Goal: Task Accomplishment & Management: Manage account settings

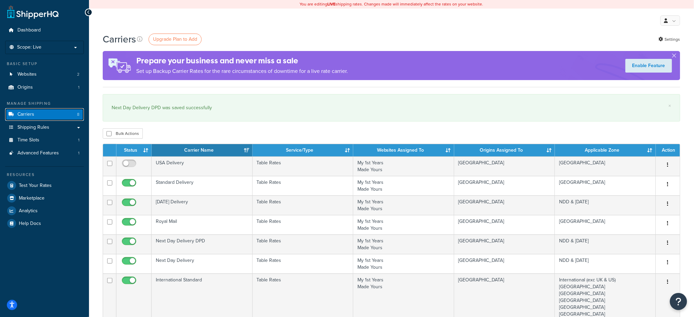
click at [40, 112] on link "Carriers 8" at bounding box center [44, 114] width 79 height 13
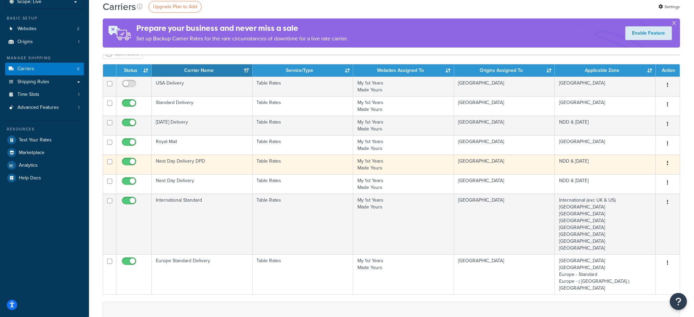
click at [197, 157] on td "Next Day Delivery DPD" at bounding box center [202, 165] width 101 height 20
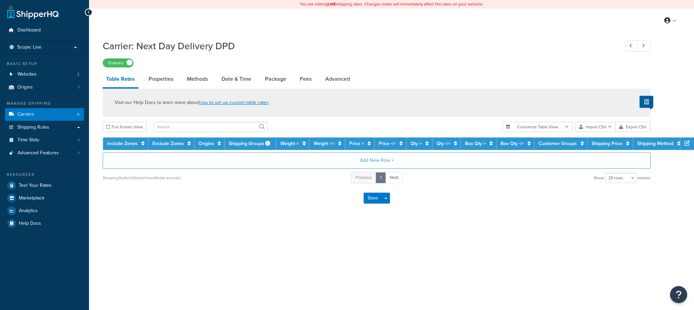
select select "25"
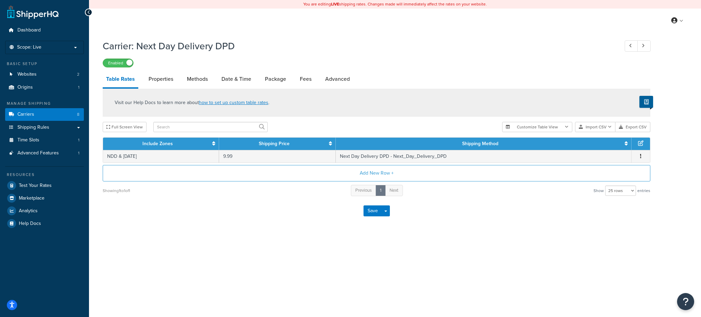
click at [345, 70] on div "Carrier: Next Day Delivery DPD Enabled Table Rates Properties Methods Date & Ti…" at bounding box center [377, 130] width 548 height 189
click at [344, 74] on link "Advanced" at bounding box center [337, 79] width 31 height 16
select select "false"
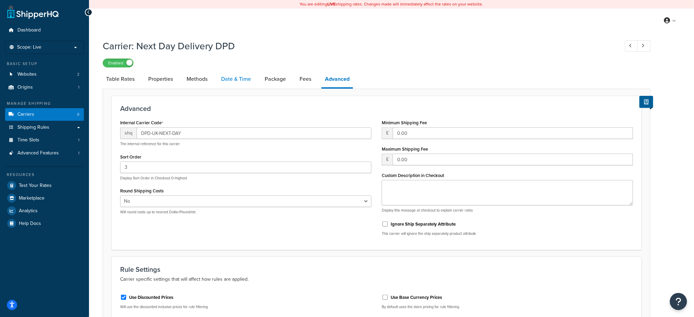
click at [235, 78] on link "Date & Time" at bounding box center [236, 79] width 37 height 16
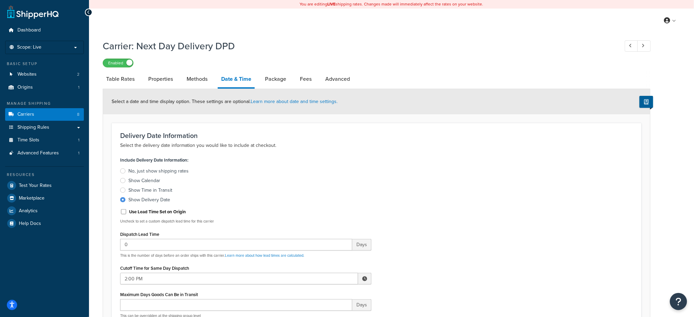
scroll to position [46, 0]
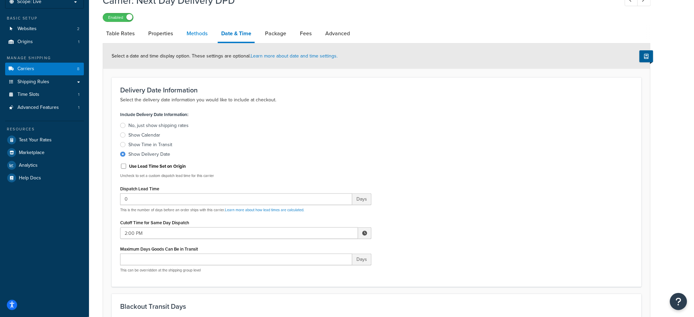
click at [191, 30] on link "Methods" at bounding box center [197, 33] width 28 height 16
select select "25"
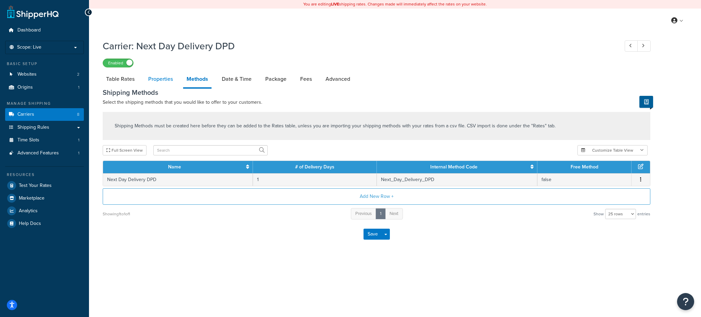
click at [157, 74] on link "Properties" at bounding box center [160, 79] width 31 height 16
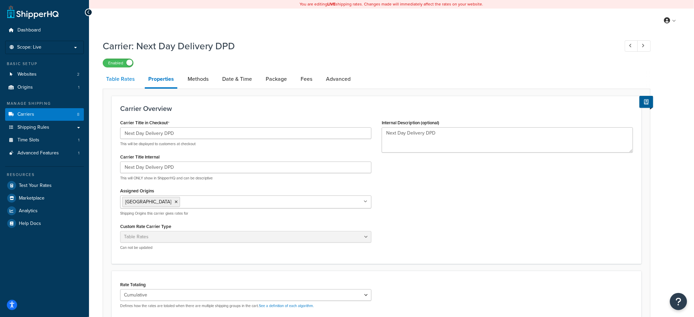
click at [122, 72] on link "Table Rates" at bounding box center [120, 79] width 35 height 16
select select "25"
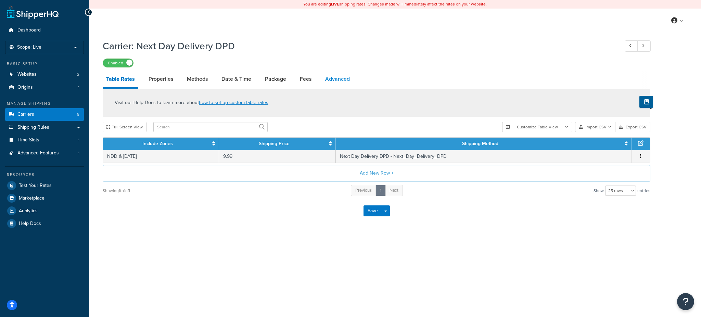
click at [333, 76] on link "Advanced" at bounding box center [337, 79] width 31 height 16
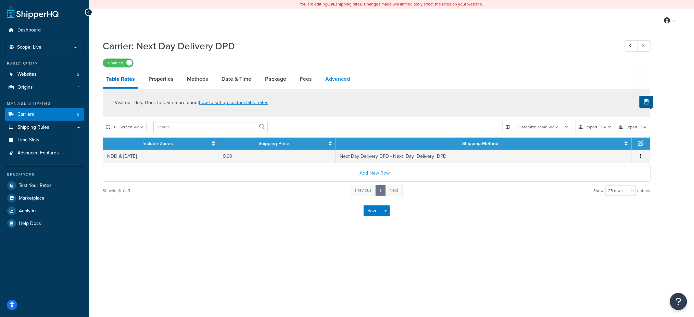
select select "false"
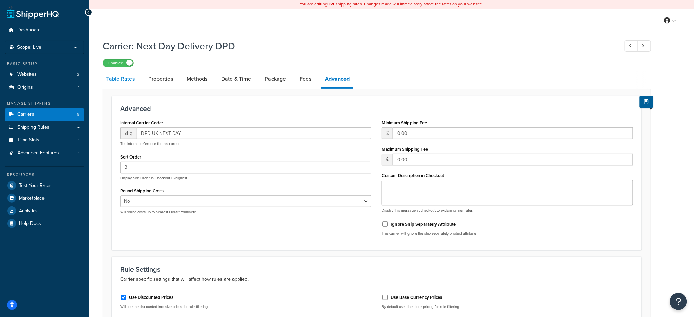
click at [126, 73] on link "Table Rates" at bounding box center [120, 79] width 35 height 16
select select "25"
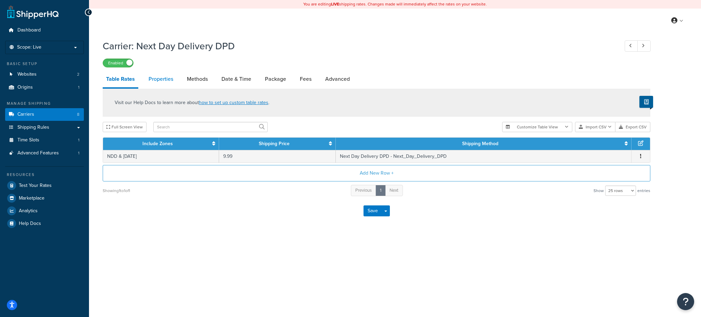
click at [162, 77] on link "Properties" at bounding box center [160, 79] width 31 height 16
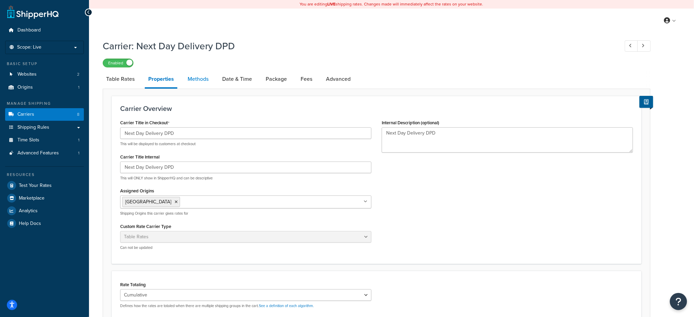
click at [190, 71] on link "Methods" at bounding box center [198, 79] width 28 height 16
select select "25"
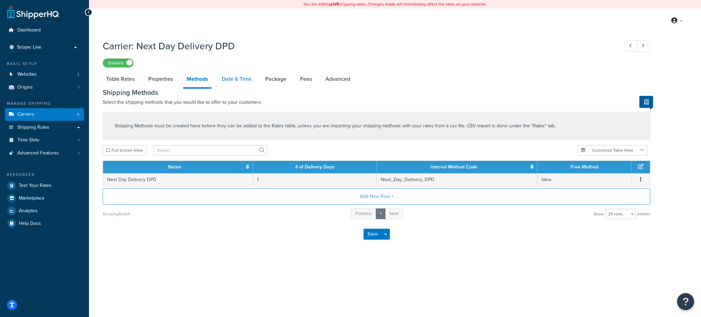
click at [230, 74] on link "Date & Time" at bounding box center [236, 79] width 37 height 16
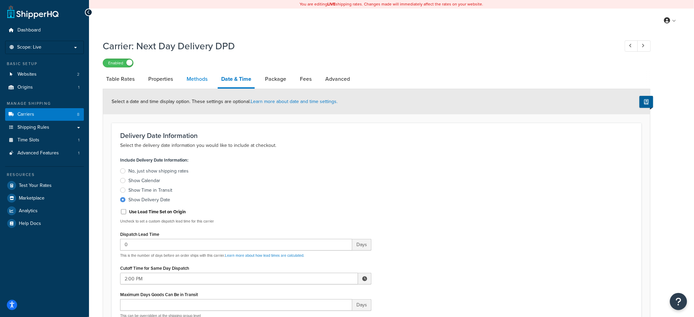
click at [193, 73] on link "Methods" at bounding box center [197, 79] width 28 height 16
select select "25"
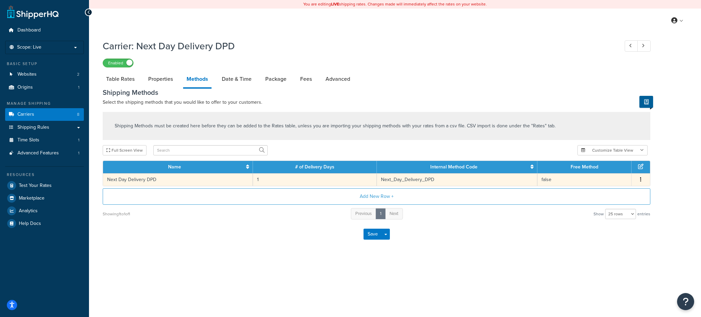
click at [143, 176] on td "Next Day Delivery DPD" at bounding box center [178, 179] width 150 height 13
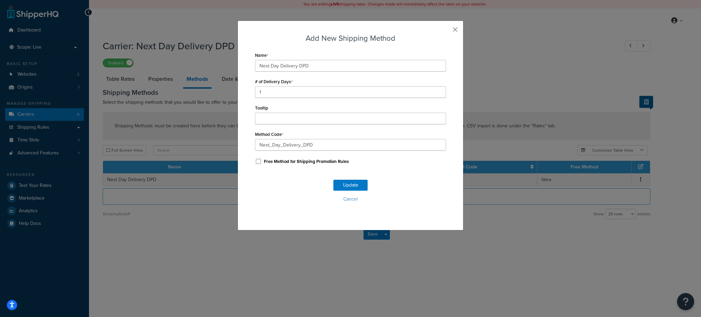
click at [446, 31] on button "button" at bounding box center [445, 32] width 2 height 2
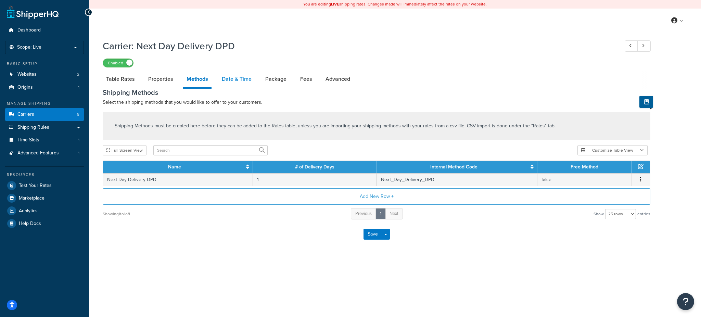
click at [240, 77] on link "Date & Time" at bounding box center [236, 79] width 37 height 16
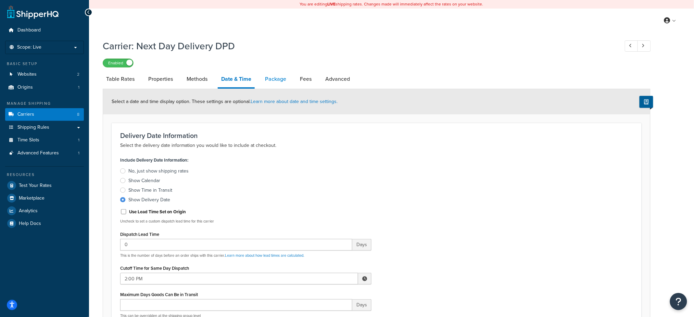
click at [276, 76] on link "Package" at bounding box center [276, 79] width 28 height 16
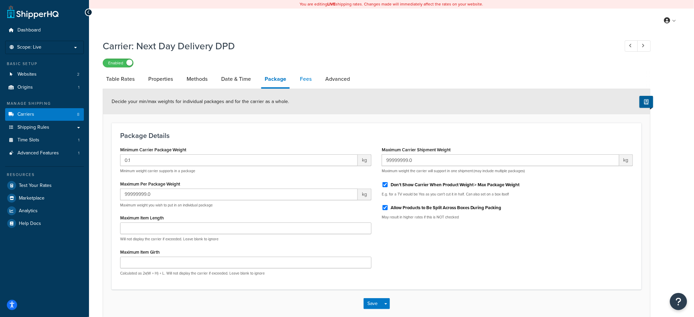
click at [299, 75] on link "Fees" at bounding box center [305, 79] width 18 height 16
select select "AFTER"
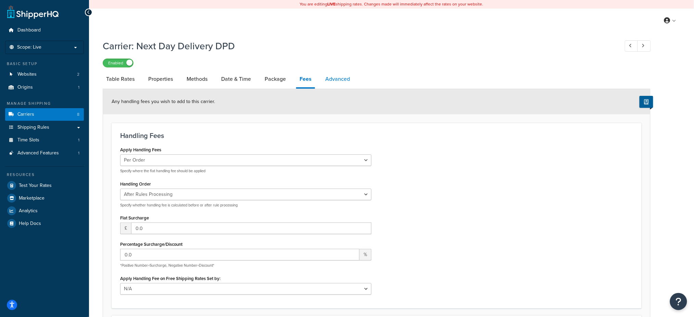
click at [344, 75] on link "Advanced" at bounding box center [337, 79] width 31 height 16
select select "false"
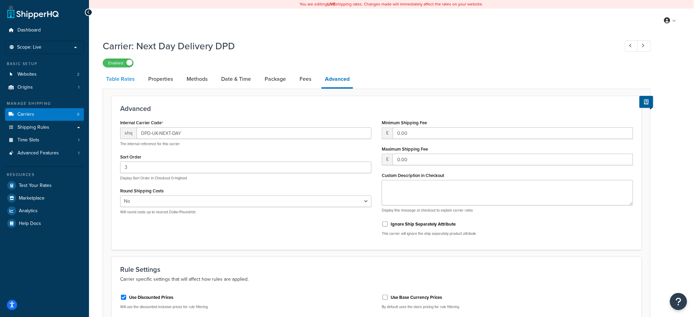
click at [120, 77] on link "Table Rates" at bounding box center [120, 79] width 35 height 16
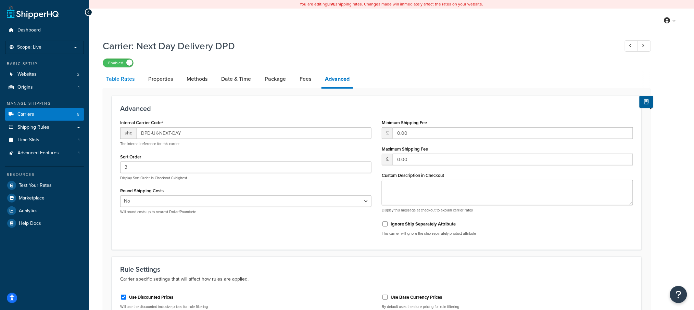
select select "25"
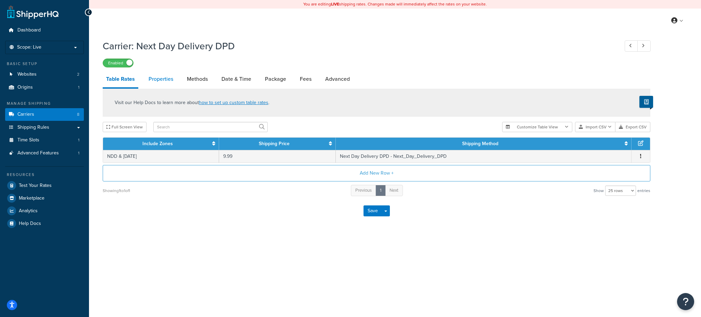
click at [167, 77] on link "Properties" at bounding box center [160, 79] width 31 height 16
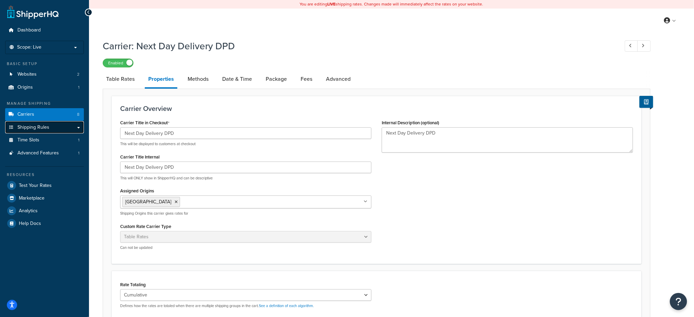
click at [61, 128] on link "Shipping Rules" at bounding box center [44, 127] width 79 height 13
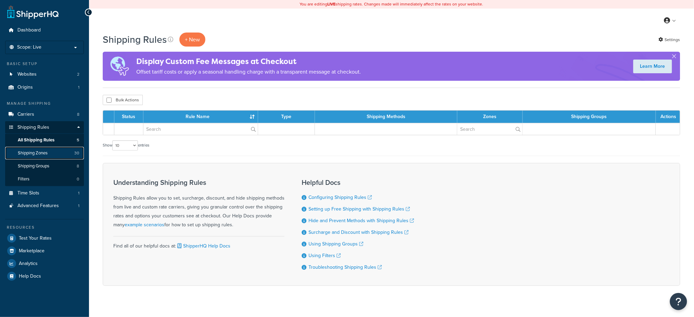
click at [62, 151] on link "Shipping Zones 30" at bounding box center [44, 153] width 79 height 13
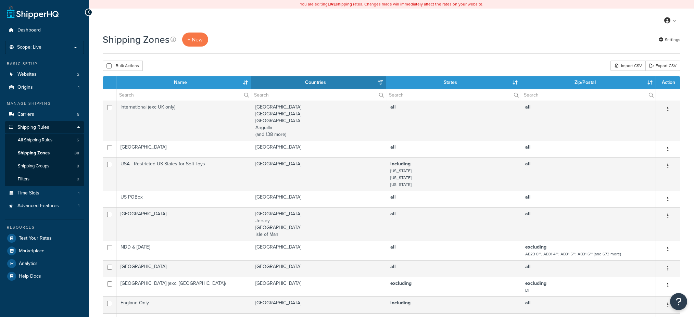
select select "15"
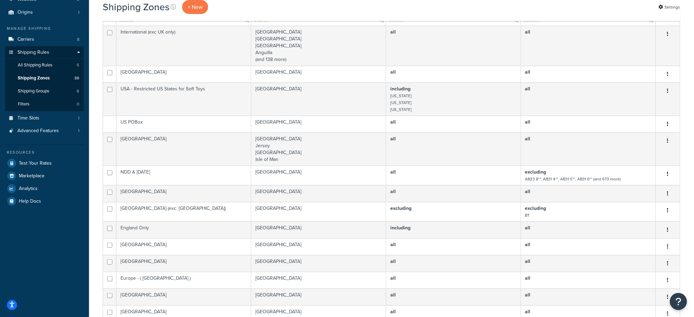
scroll to position [137, 0]
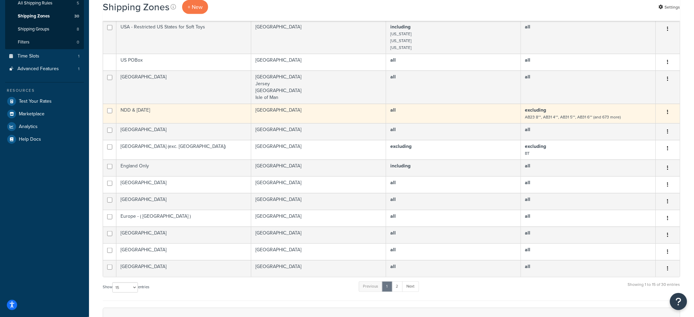
click at [147, 108] on td "NDD & Saturday" at bounding box center [183, 114] width 135 height 20
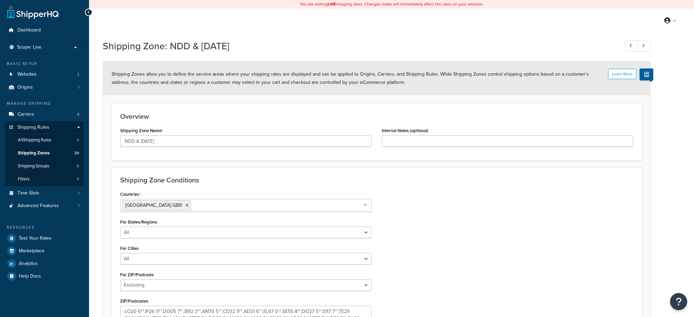
select select "excluding"
click at [36, 163] on span "Shipping Groups" at bounding box center [33, 166] width 31 height 6
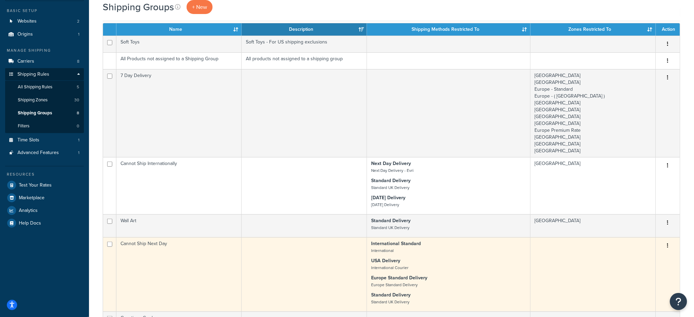
scroll to position [91, 0]
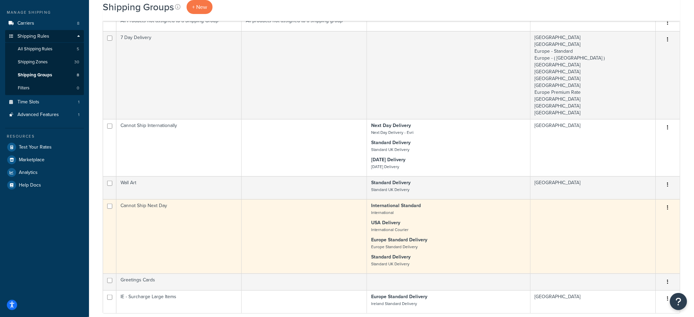
click at [669, 205] on icon "button" at bounding box center [667, 207] width 1 height 5
click at [647, 216] on link "Edit" at bounding box center [640, 222] width 54 height 14
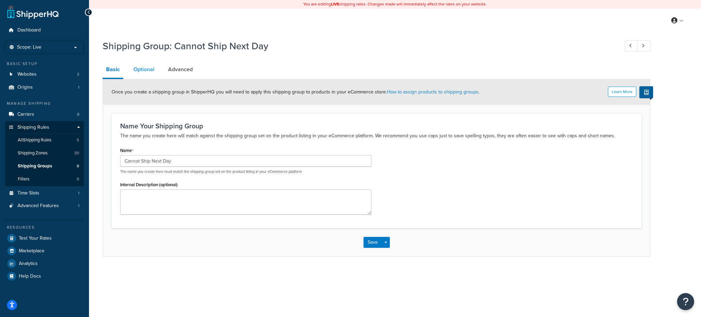
click at [145, 65] on link "Optional" at bounding box center [144, 69] width 28 height 16
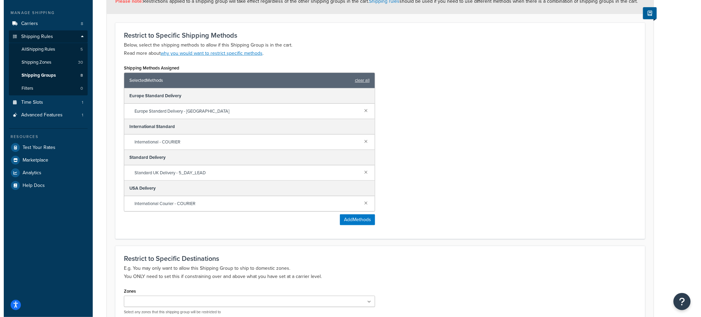
scroll to position [91, 0]
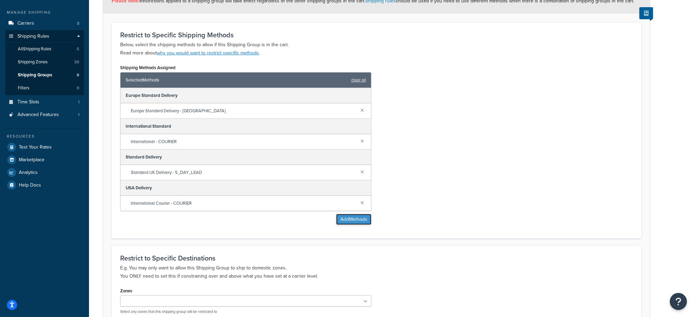
click at [343, 217] on button "Add Methods" at bounding box center [353, 219] width 35 height 11
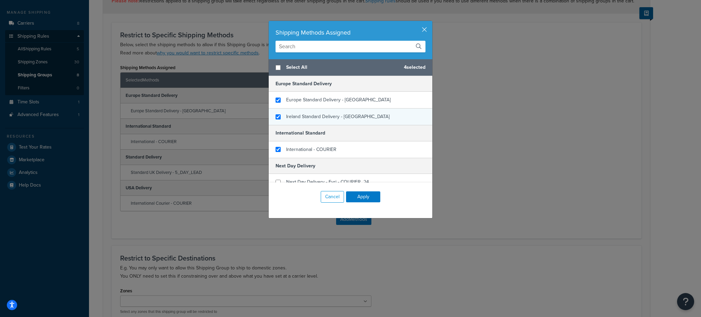
checkbox input "true"
click at [275, 114] on div "Ireland Standard Delivery - [GEOGRAPHIC_DATA]" at bounding box center [351, 117] width 164 height 16
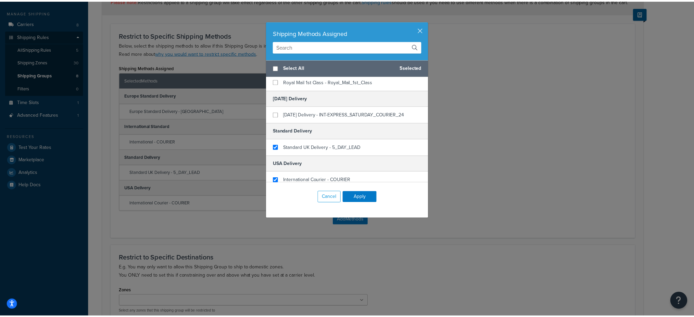
scroll to position [222, 0]
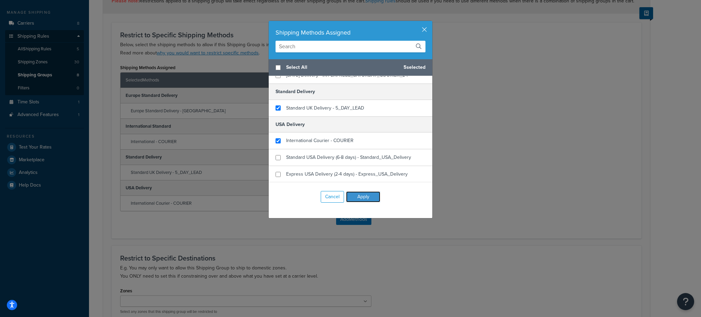
click at [356, 195] on button "Apply" at bounding box center [363, 196] width 34 height 11
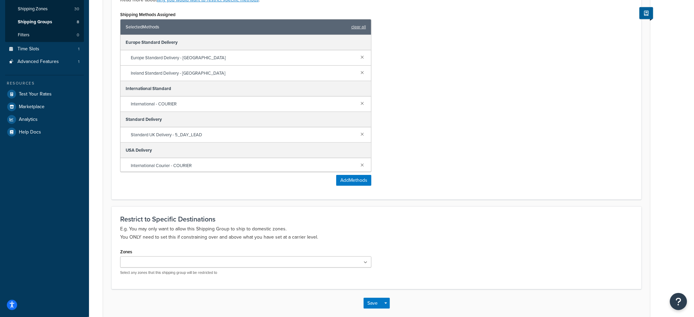
scroll to position [178, 0]
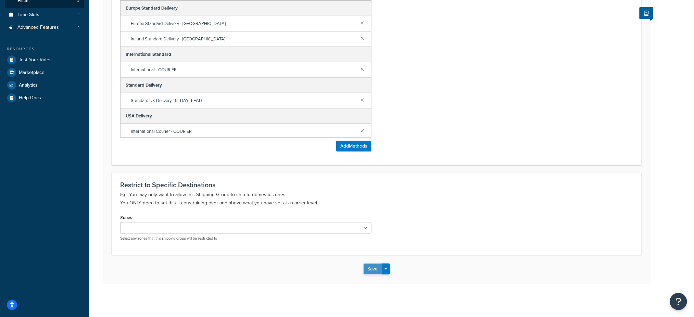
click at [379, 269] on button "Save" at bounding box center [373, 269] width 18 height 11
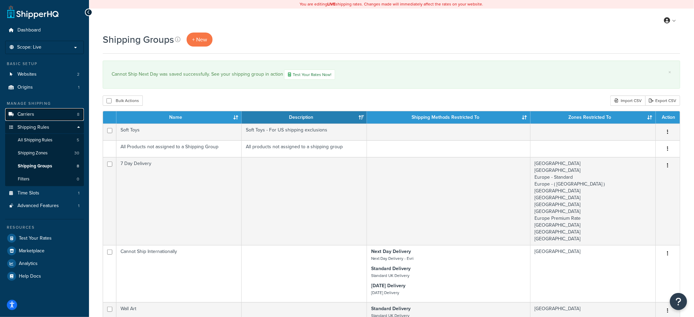
click at [34, 112] on link "Carriers 8" at bounding box center [44, 114] width 79 height 13
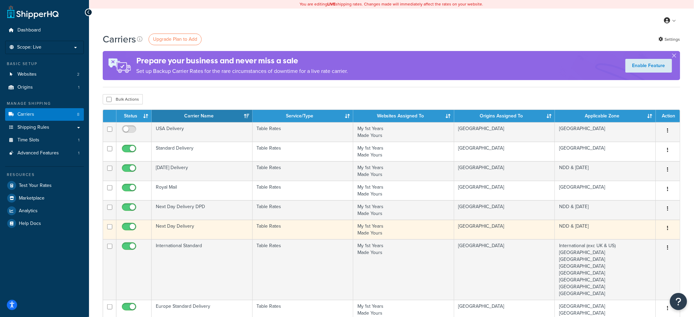
click at [183, 222] on td "Next Day Delivery" at bounding box center [202, 230] width 101 height 20
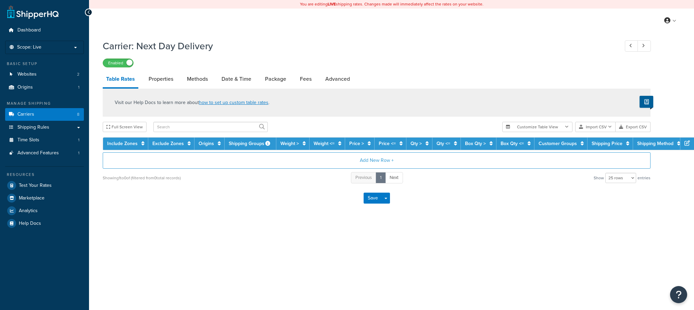
select select "25"
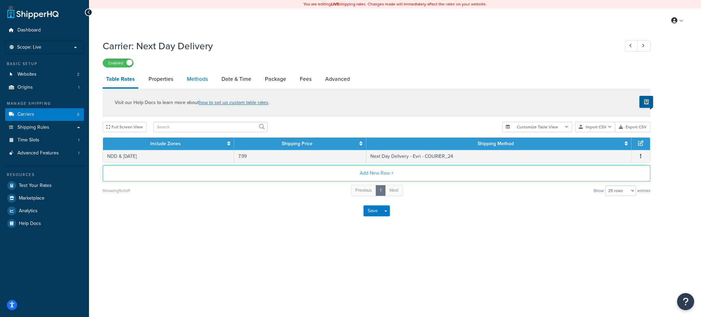
click at [194, 79] on link "Methods" at bounding box center [197, 79] width 28 height 16
select select "25"
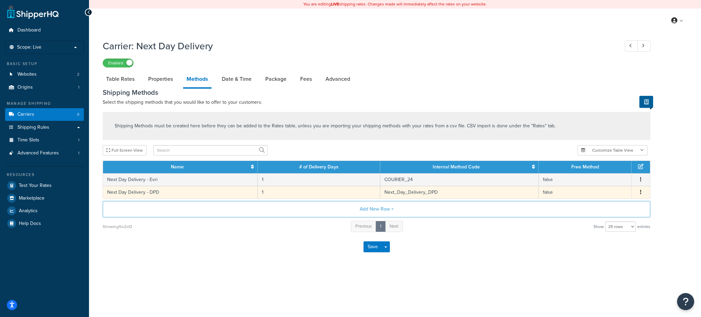
click at [640, 192] on icon "button" at bounding box center [640, 192] width 1 height 5
click at [612, 194] on div "Delete" at bounding box center [606, 200] width 49 height 14
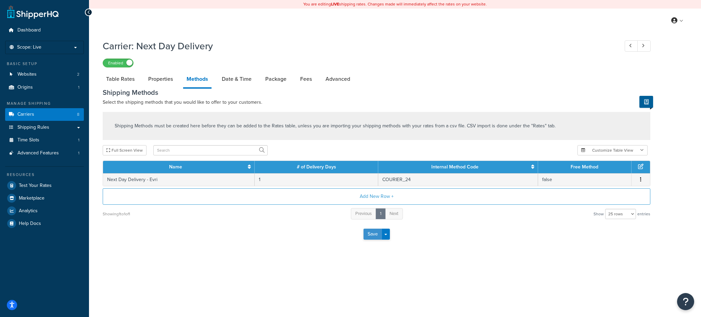
click at [369, 233] on button "Save" at bounding box center [373, 234] width 18 height 11
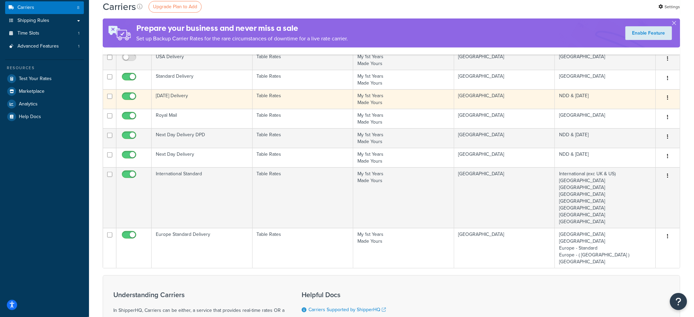
scroll to position [91, 0]
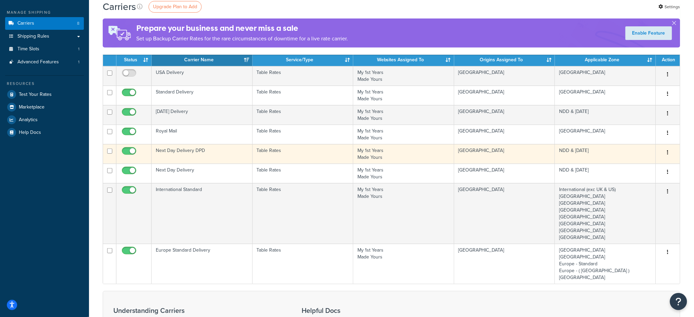
click at [196, 148] on td "Next Day Delivery DPD" at bounding box center [202, 154] width 101 height 20
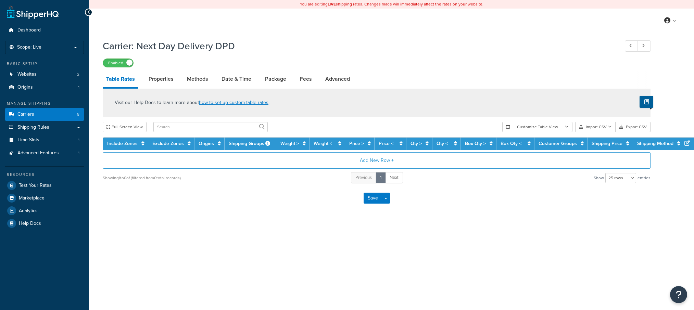
select select "25"
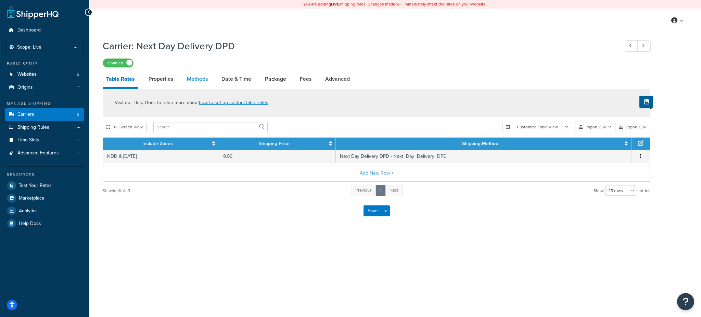
click at [203, 74] on link "Methods" at bounding box center [197, 79] width 28 height 16
select select "25"
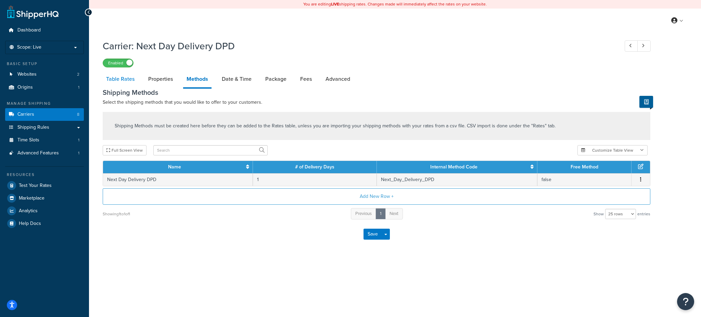
click at [119, 77] on link "Table Rates" at bounding box center [120, 79] width 35 height 16
select select "25"
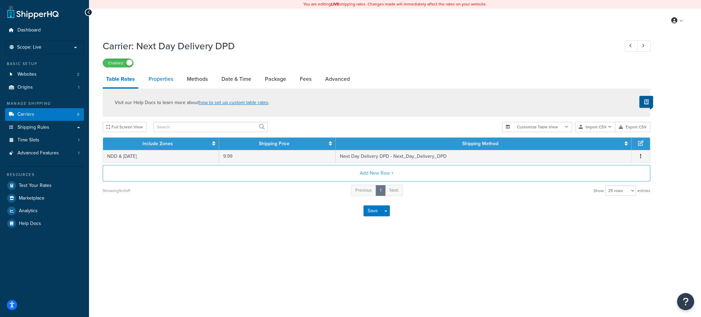
click at [157, 76] on link "Properties" at bounding box center [160, 79] width 31 height 16
